Goal: Task Accomplishment & Management: Manage account settings

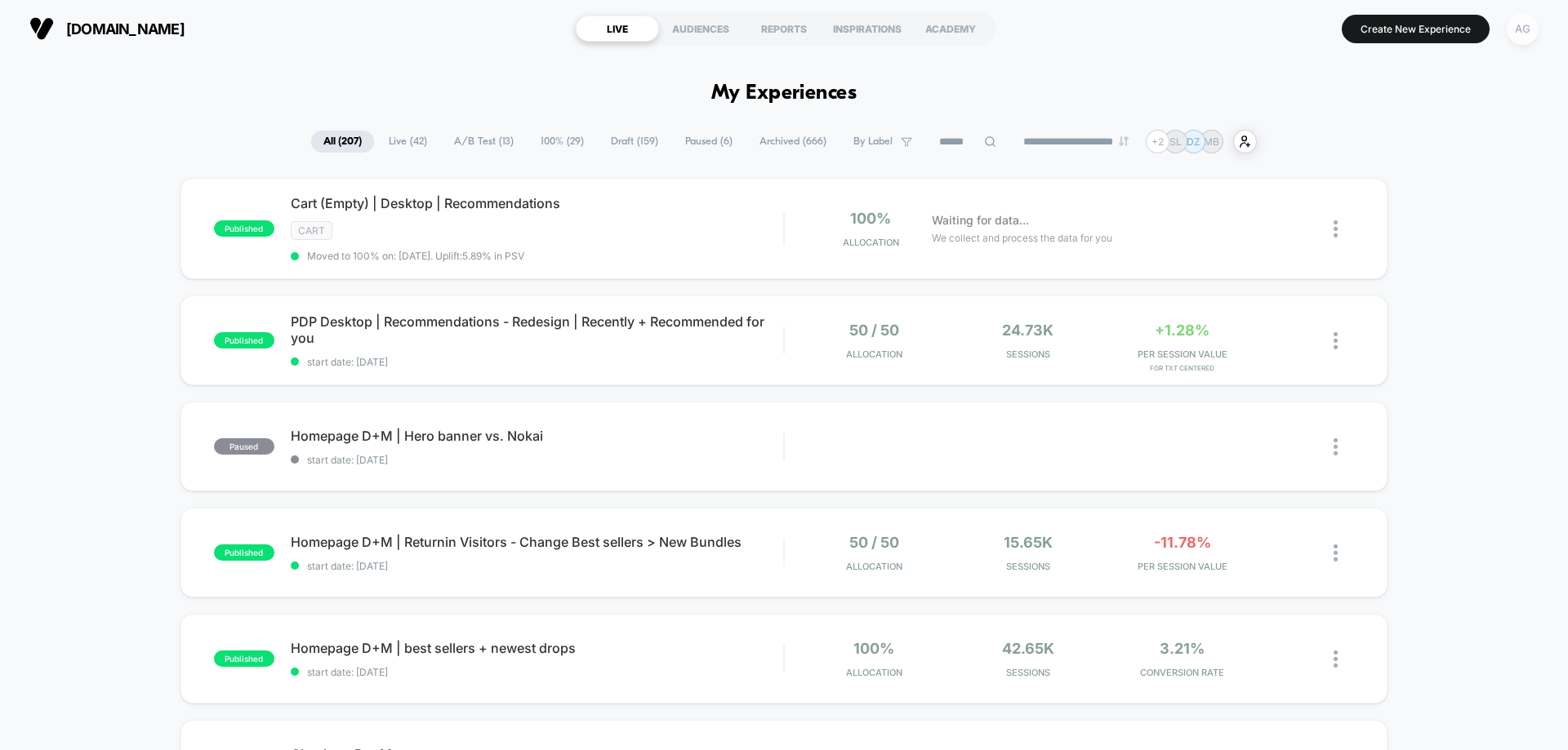
click at [1511, 36] on div "AG" at bounding box center [1522, 29] width 32 height 32
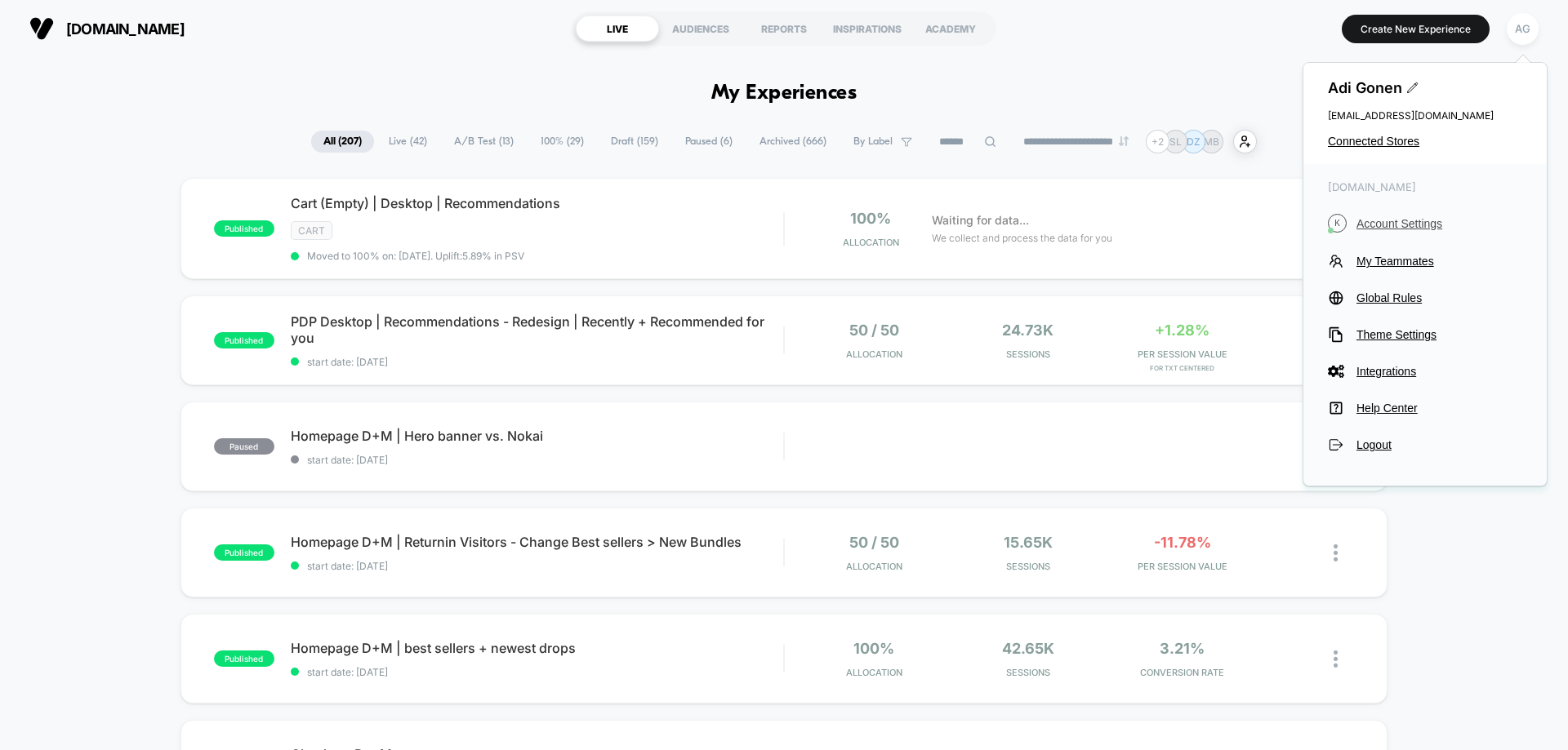
click at [1411, 221] on span "Account Settings" at bounding box center [1439, 224] width 166 height 13
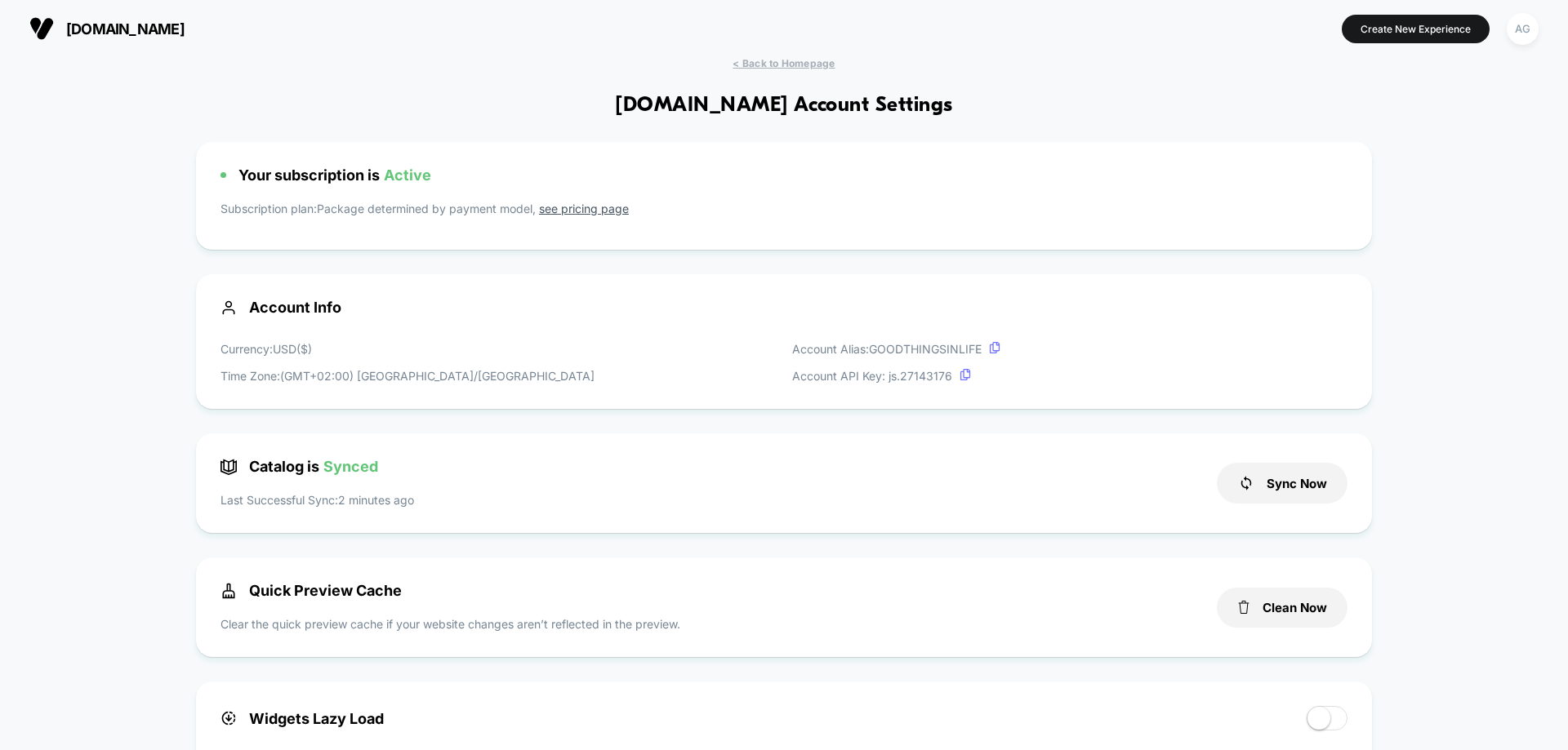
click at [613, 207] on link "see pricing page" at bounding box center [584, 208] width 90 height 14
click at [1544, 30] on div "[DOMAIN_NAME] Create New Experience AG" at bounding box center [784, 29] width 1568 height 57
click at [1540, 27] on button "AG" at bounding box center [1522, 29] width 42 height 34
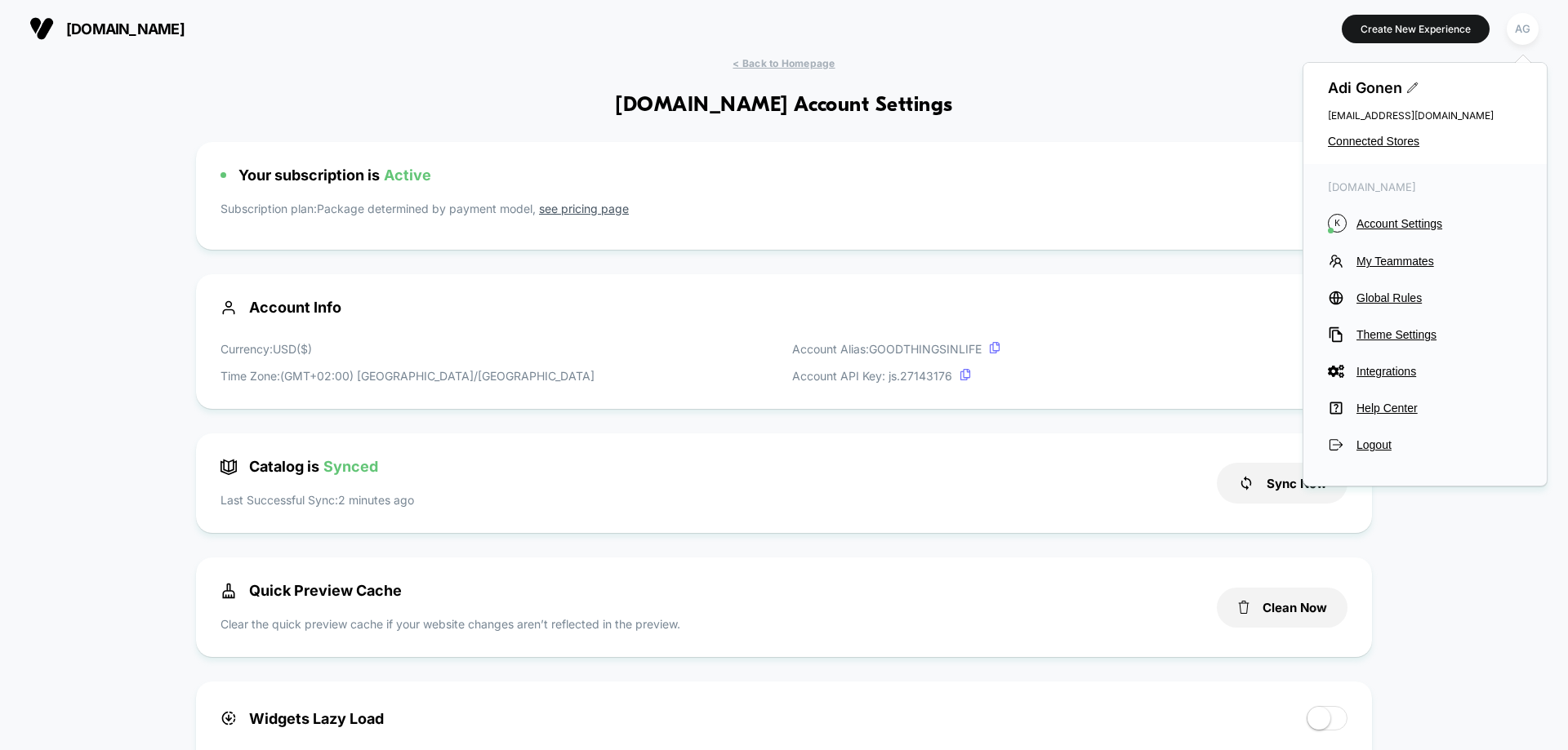
click at [1401, 87] on span "[PERSON_NAME]" at bounding box center [1424, 88] width 194 height 17
click at [1379, 143] on span "Connected Stores" at bounding box center [1424, 141] width 194 height 13
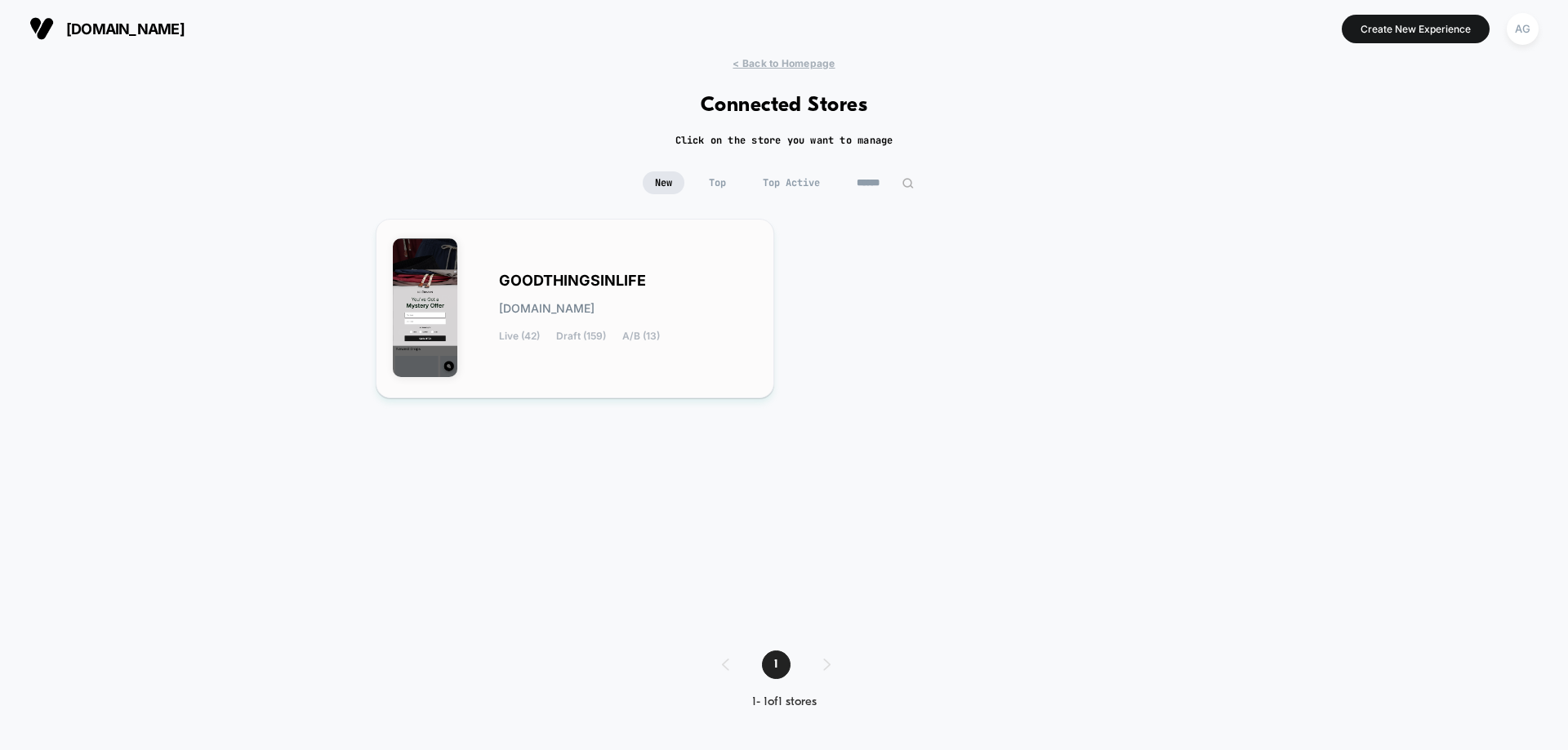
click at [652, 297] on div "GOODTHINGSINLIFE [DOMAIN_NAME] Live (42) Draft (159) A/B (13)" at bounding box center [627, 309] width 258 height 67
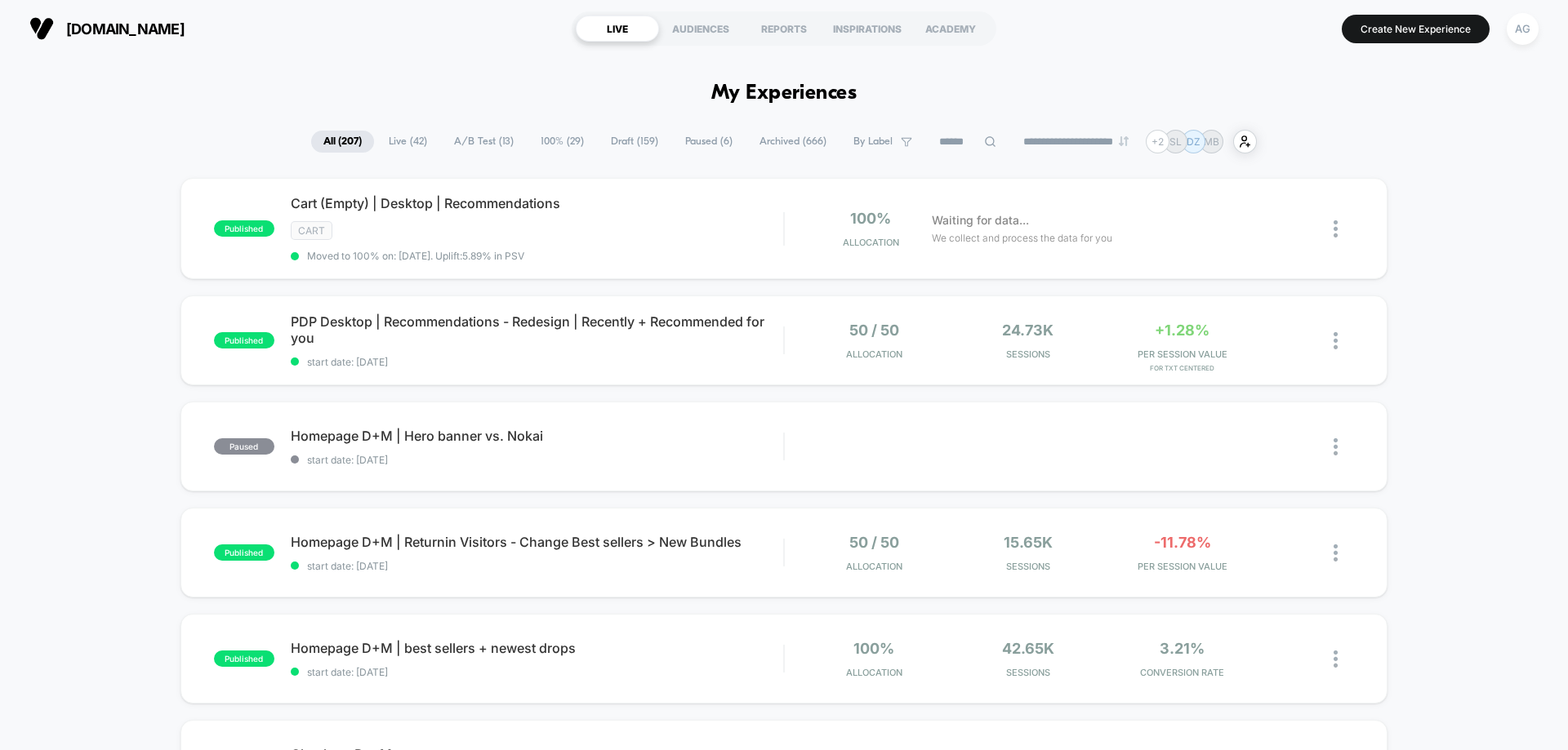
click at [45, 30] on img at bounding box center [42, 29] width 25 height 25
click at [1519, 22] on div "AG" at bounding box center [1522, 29] width 32 height 32
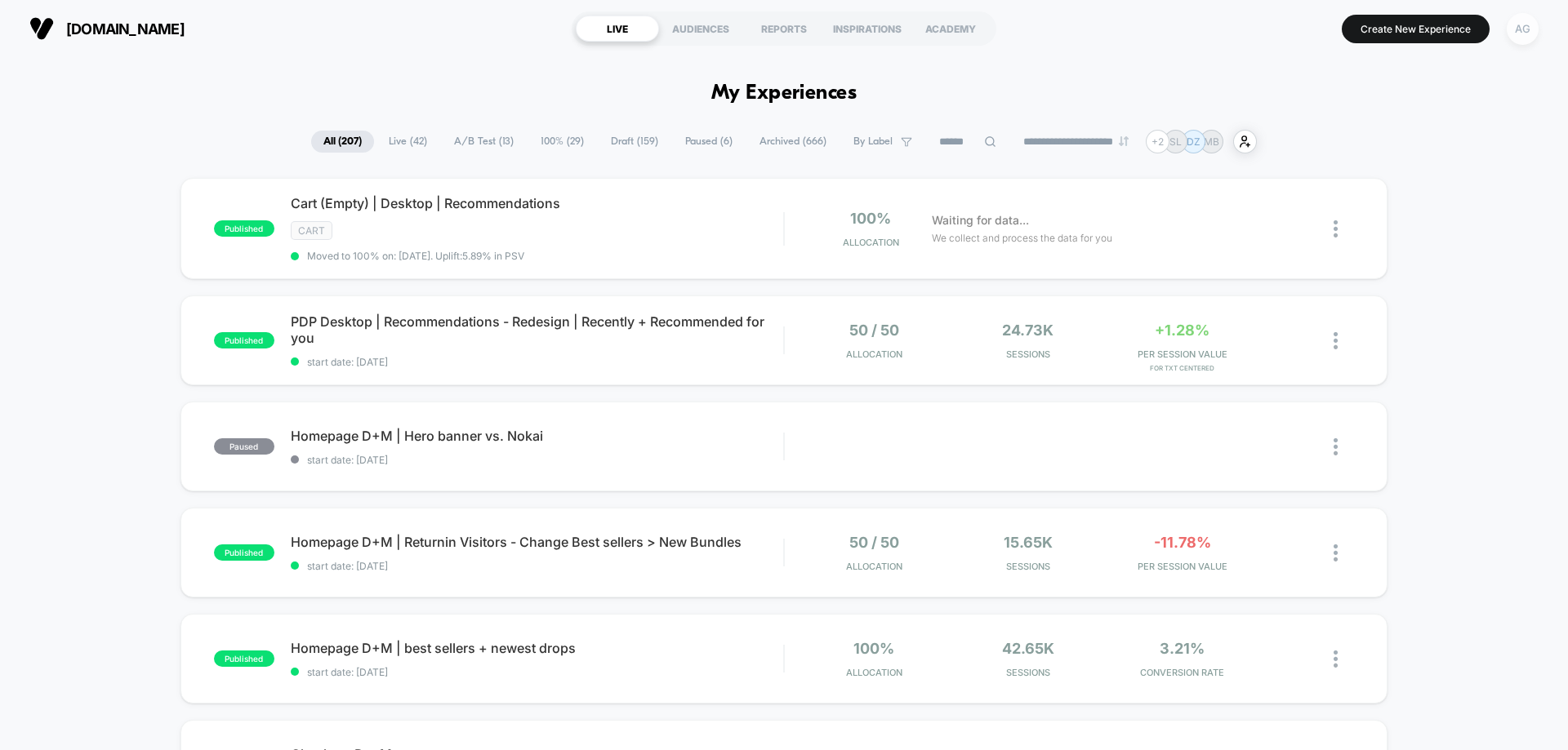
click at [1520, 38] on div "AG" at bounding box center [1522, 29] width 32 height 32
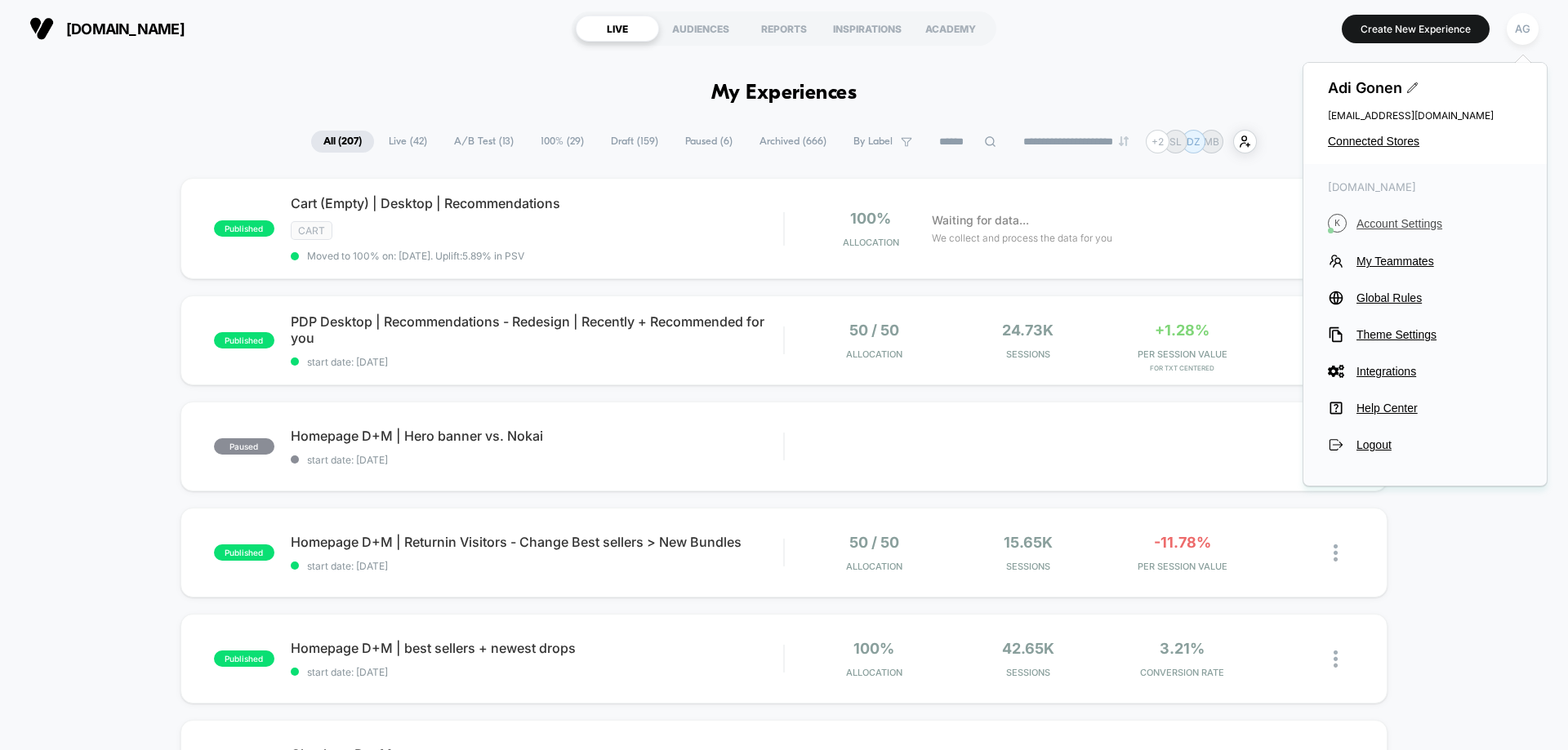
click at [1409, 224] on span "Account Settings" at bounding box center [1439, 224] width 166 height 13
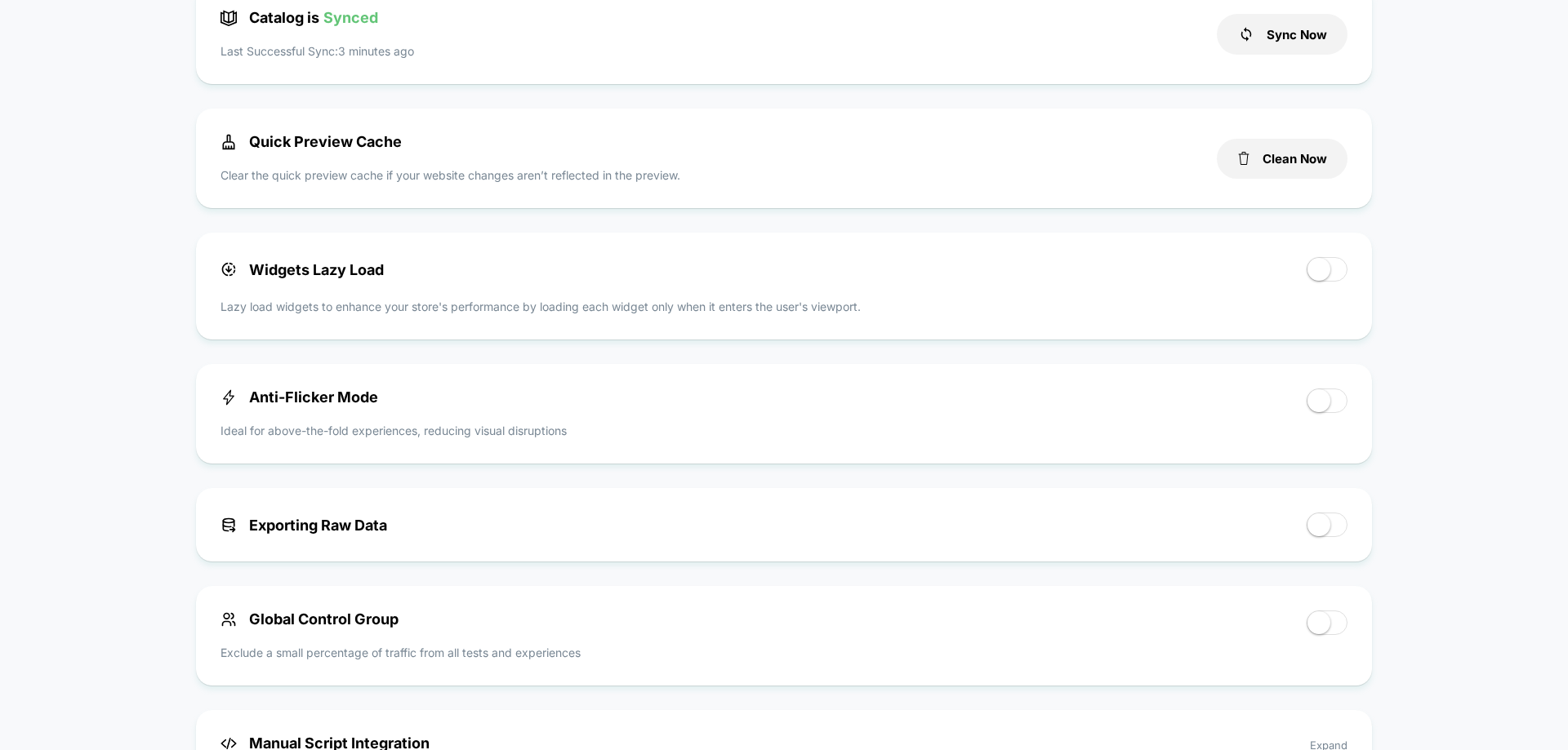
scroll to position [653, 0]
